Goal: Find specific page/section: Find specific page/section

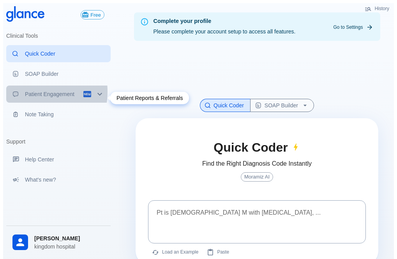
click at [28, 91] on p "Patient Engagement" at bounding box center [54, 94] width 58 height 8
